Goal: Information Seeking & Learning: Learn about a topic

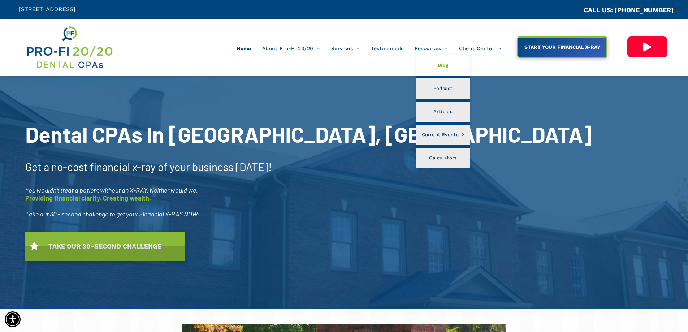
click at [437, 66] on span "Blog" at bounding box center [442, 65] width 11 height 9
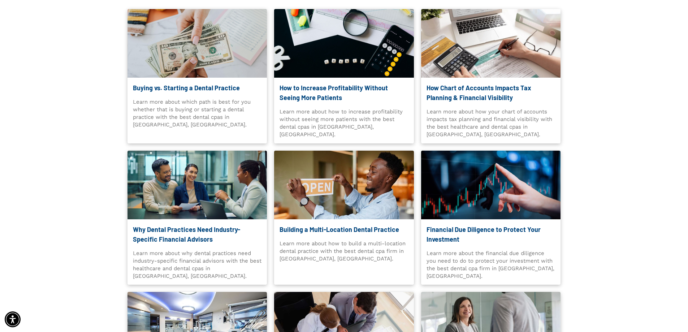
scroll to position [180, 0]
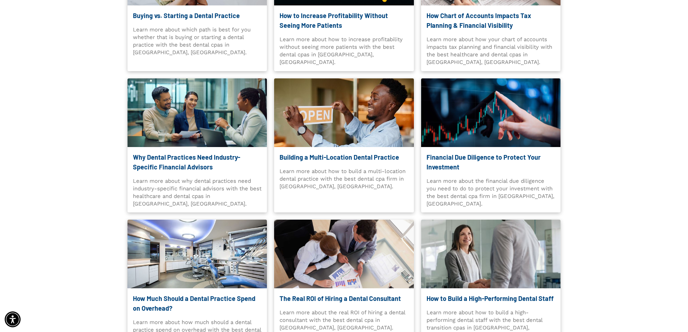
click at [321, 156] on link "Building a Multi-Location Dental Practice" at bounding box center [343, 157] width 129 height 10
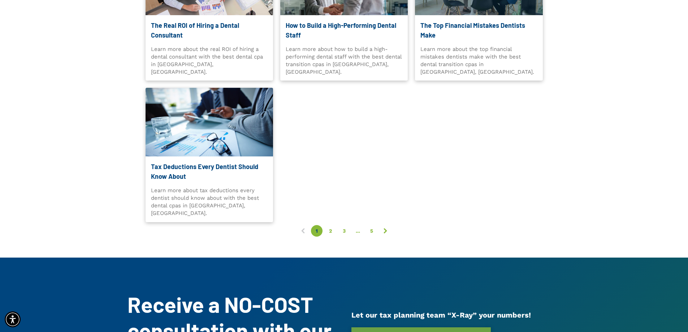
scroll to position [2434, 0]
